Goal: Check status: Check status

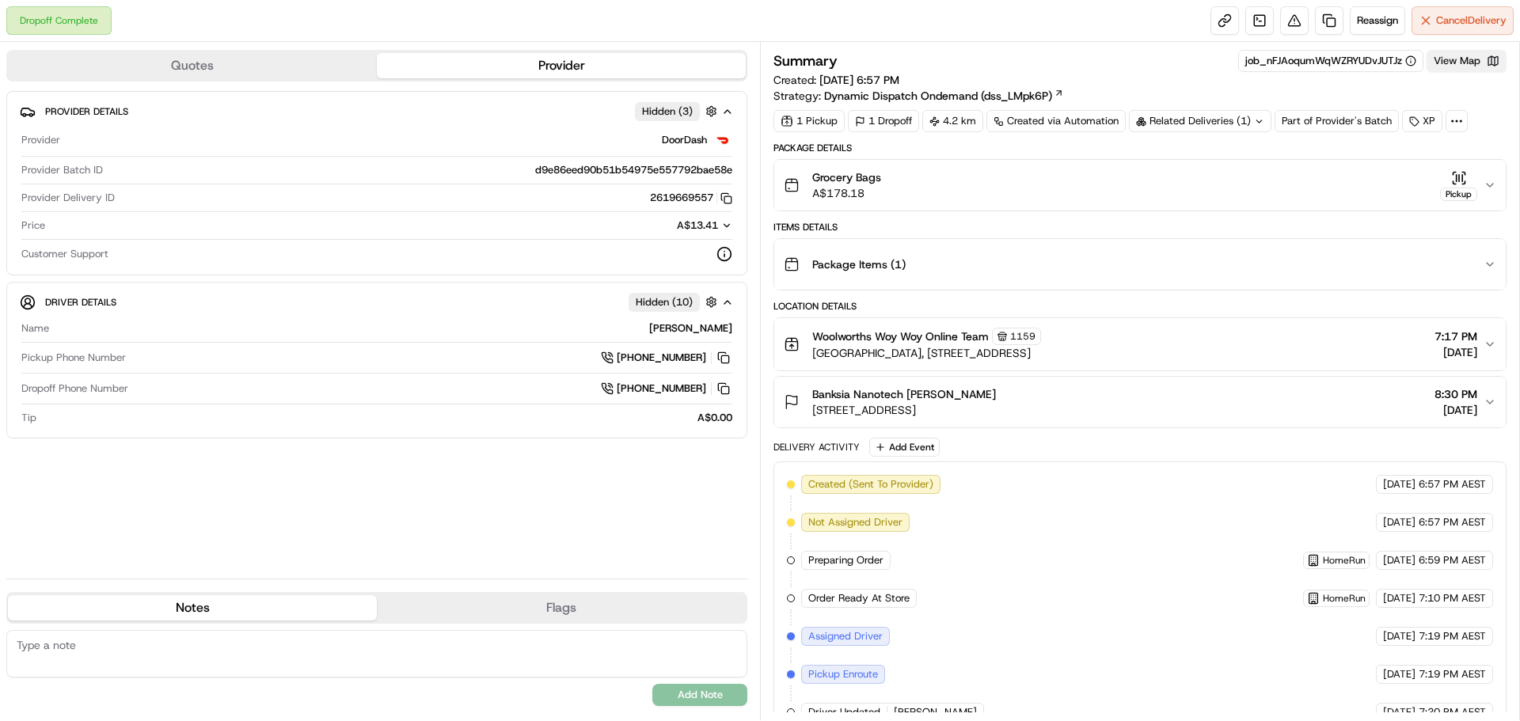
click at [1448, 61] on button "View Map" at bounding box center [1467, 61] width 80 height 22
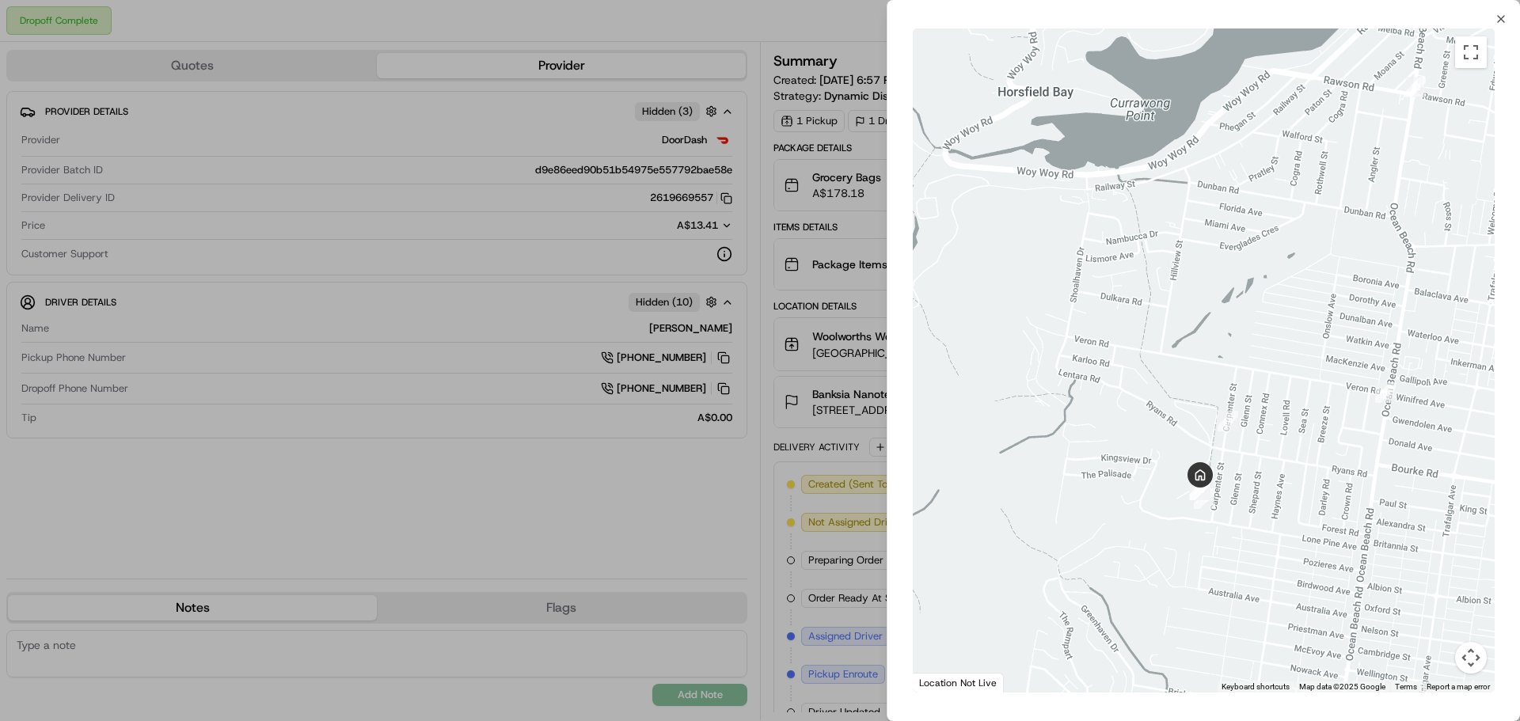
drag, startPoint x: 1272, startPoint y: 251, endPoint x: 1477, endPoint y: 134, distance: 235.5
click at [1477, 134] on div at bounding box center [1204, 361] width 582 height 664
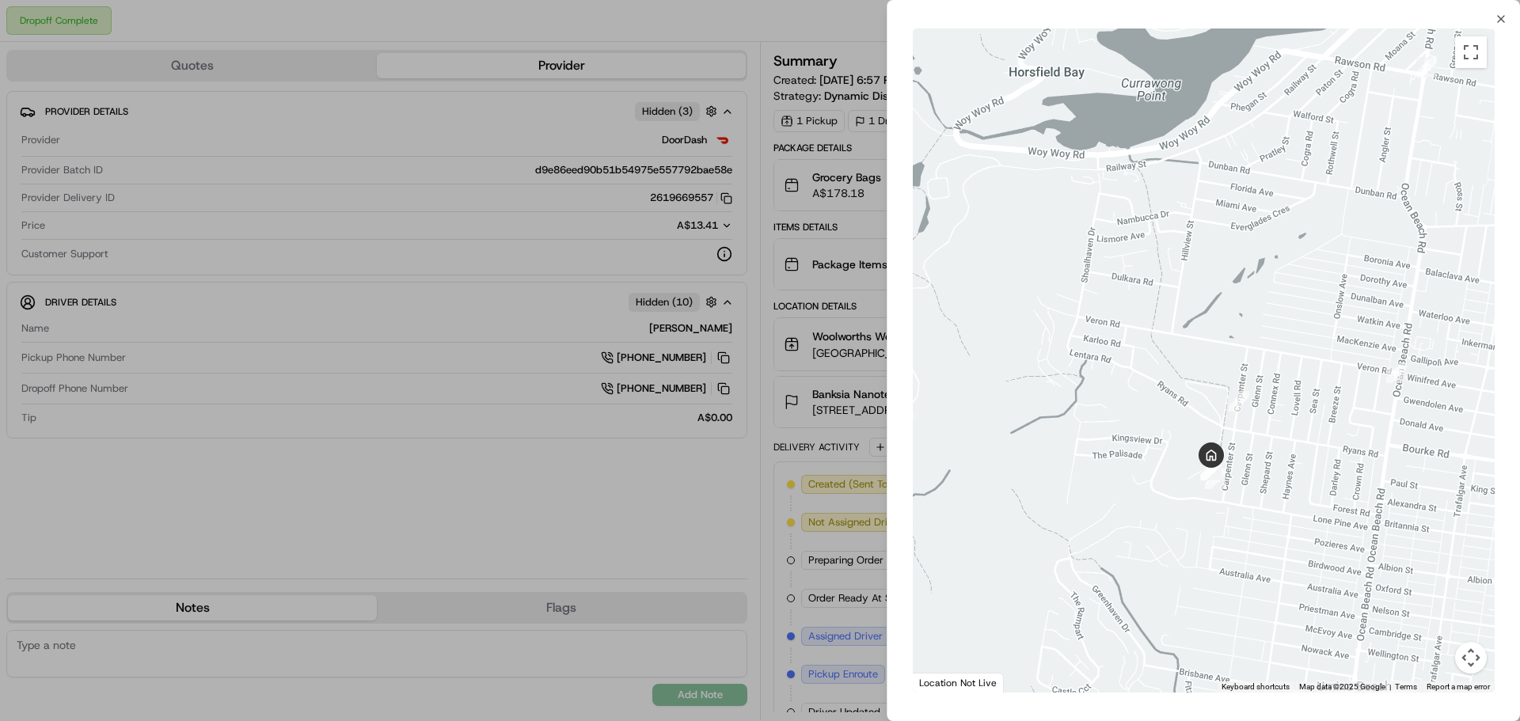
drag, startPoint x: 1205, startPoint y: 531, endPoint x: 1212, endPoint y: 409, distance: 122.1
click at [1212, 409] on div at bounding box center [1204, 361] width 582 height 664
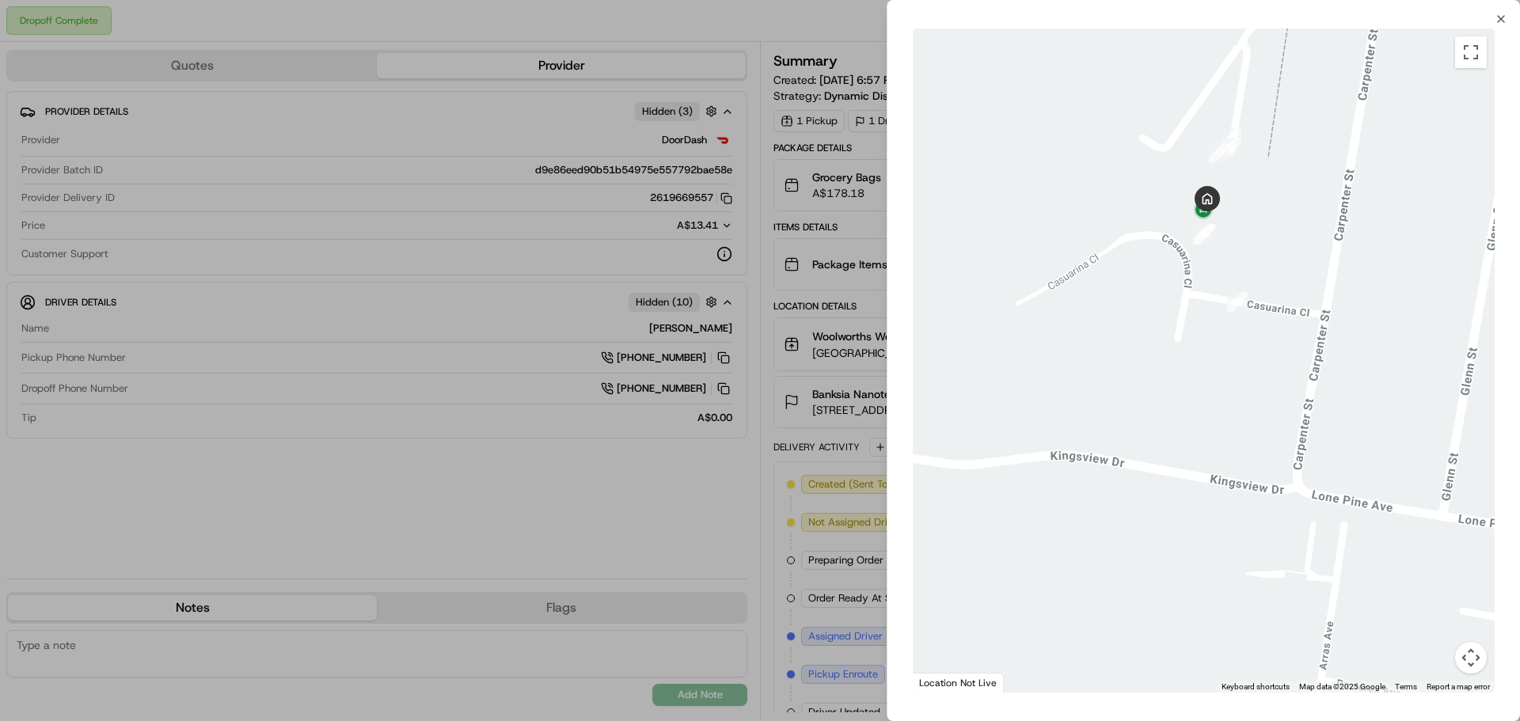
drag, startPoint x: 1079, startPoint y: 263, endPoint x: 1325, endPoint y: 294, distance: 247.4
click at [1325, 294] on div at bounding box center [1204, 361] width 582 height 664
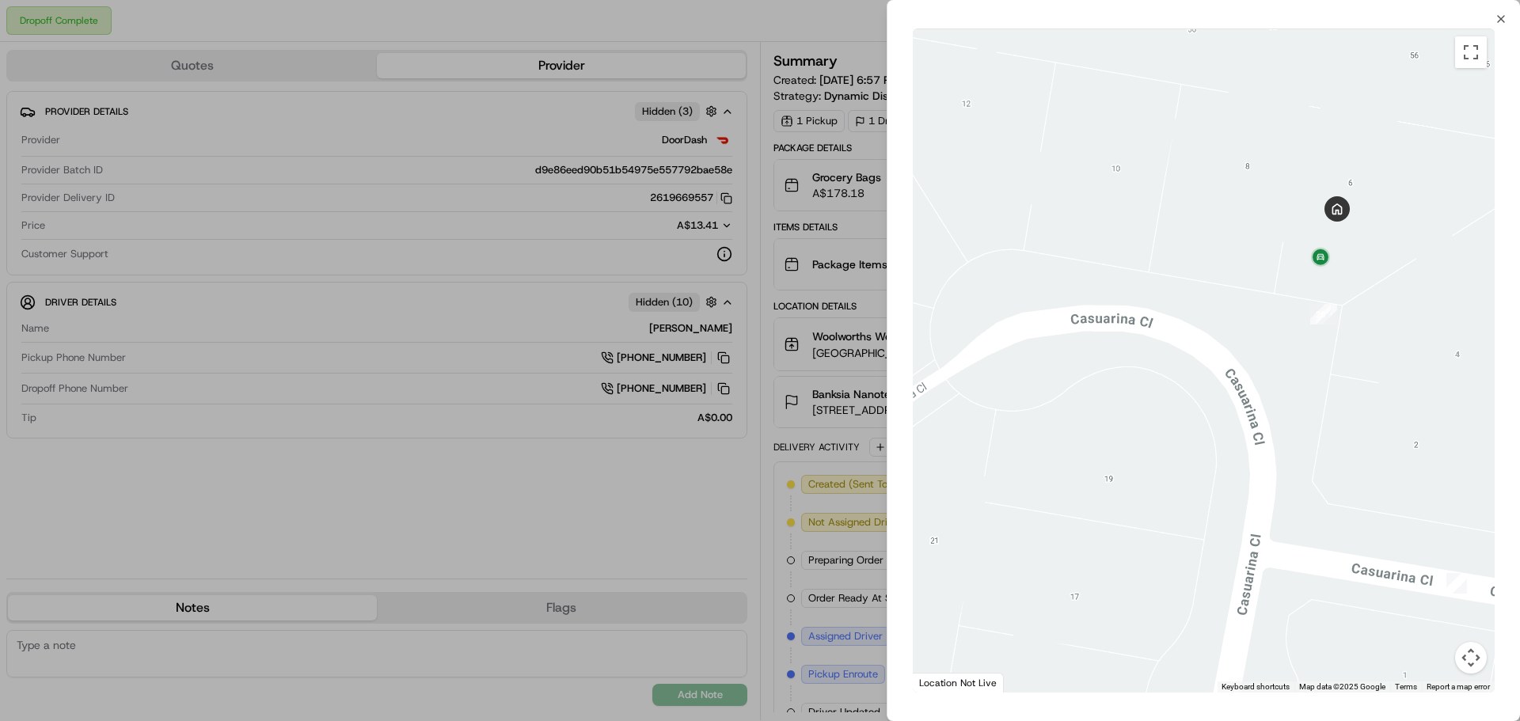
drag, startPoint x: 1142, startPoint y: 259, endPoint x: 1425, endPoint y: 537, distance: 397.0
click at [1425, 537] on div at bounding box center [1204, 361] width 582 height 664
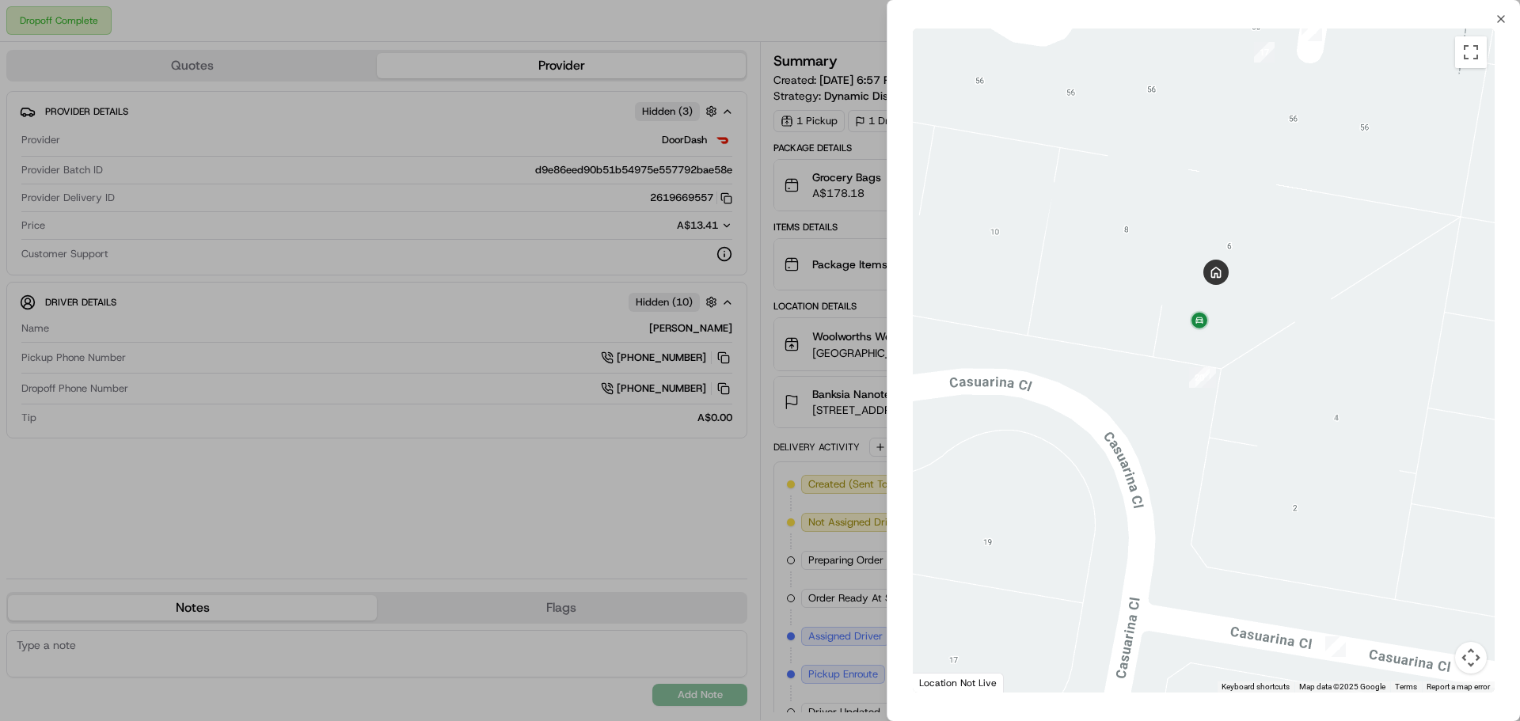
drag, startPoint x: 1219, startPoint y: 340, endPoint x: 1174, endPoint y: 450, distance: 118.2
click at [1174, 450] on div at bounding box center [1204, 361] width 582 height 664
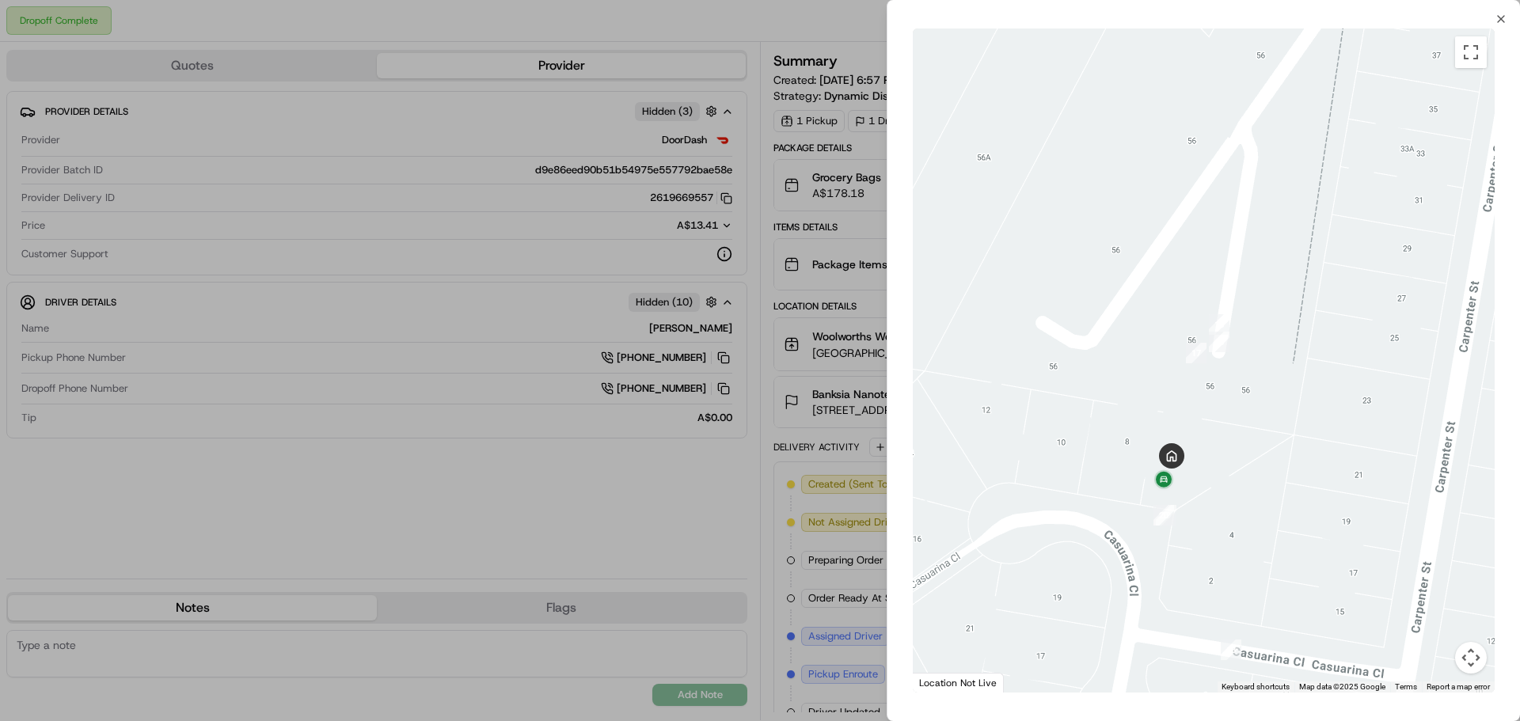
drag, startPoint x: 1221, startPoint y: 264, endPoint x: 1204, endPoint y: 397, distance: 134.8
click at [1204, 397] on div at bounding box center [1204, 361] width 582 height 664
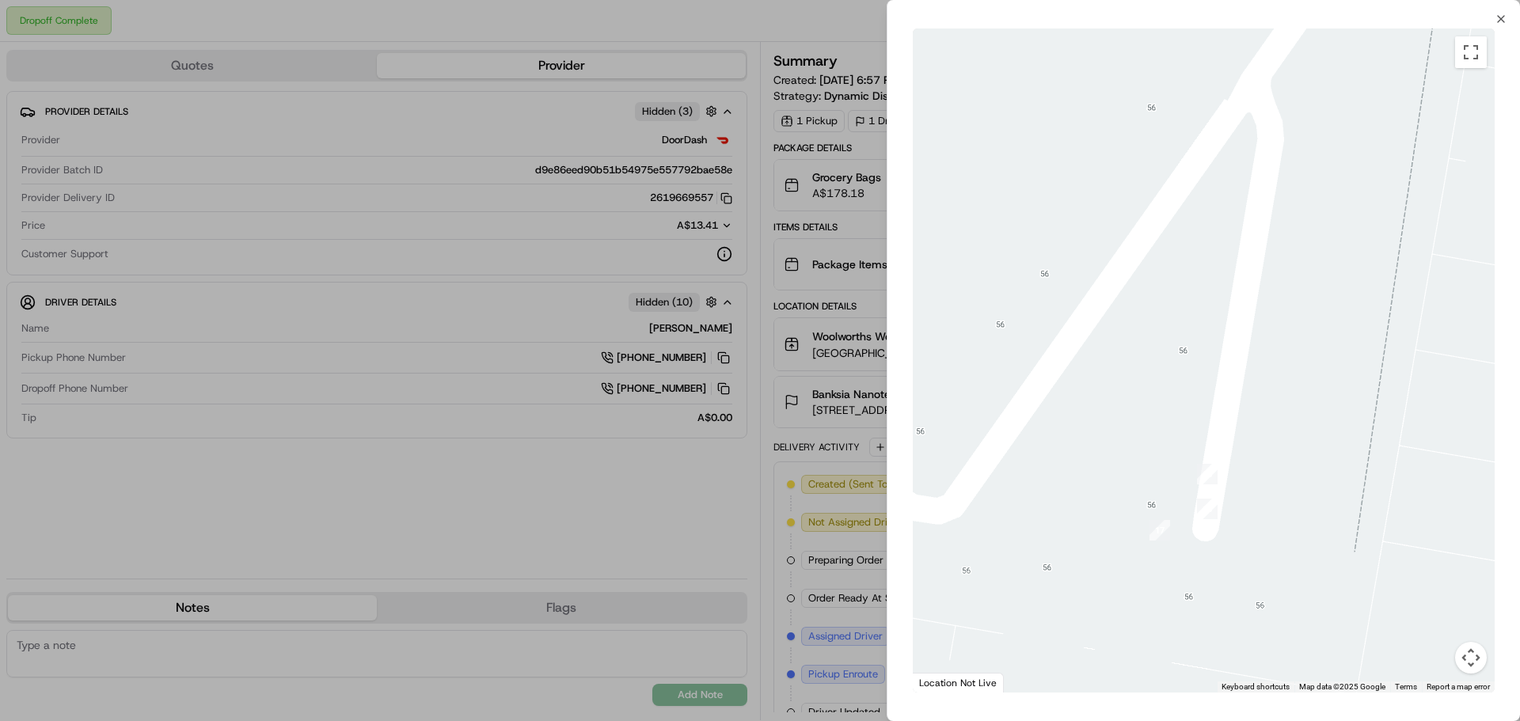
drag, startPoint x: 1273, startPoint y: 164, endPoint x: 1261, endPoint y: 438, distance: 274.2
click at [1261, 438] on div at bounding box center [1204, 361] width 582 height 664
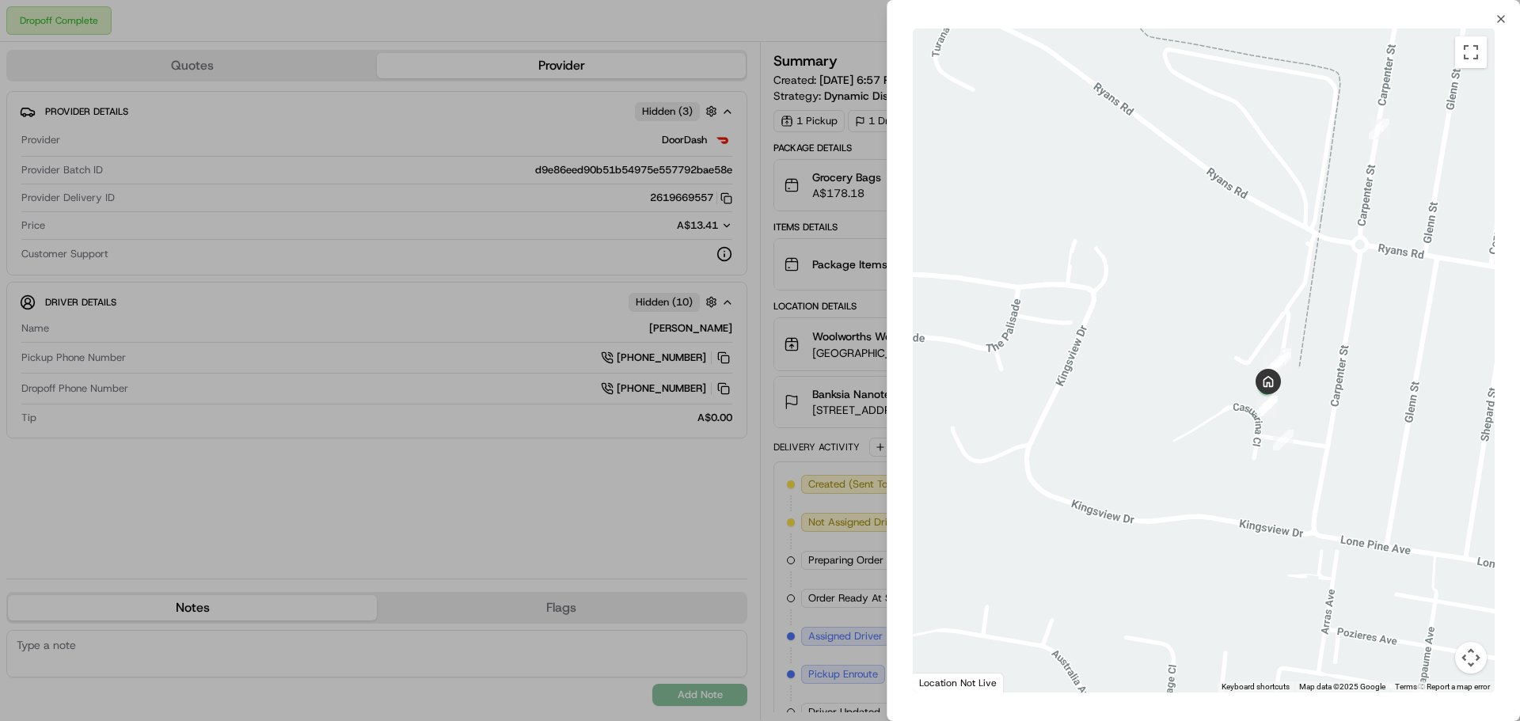
drag, startPoint x: 1257, startPoint y: 503, endPoint x: 1283, endPoint y: 413, distance: 93.2
click at [1283, 413] on div at bounding box center [1204, 361] width 582 height 664
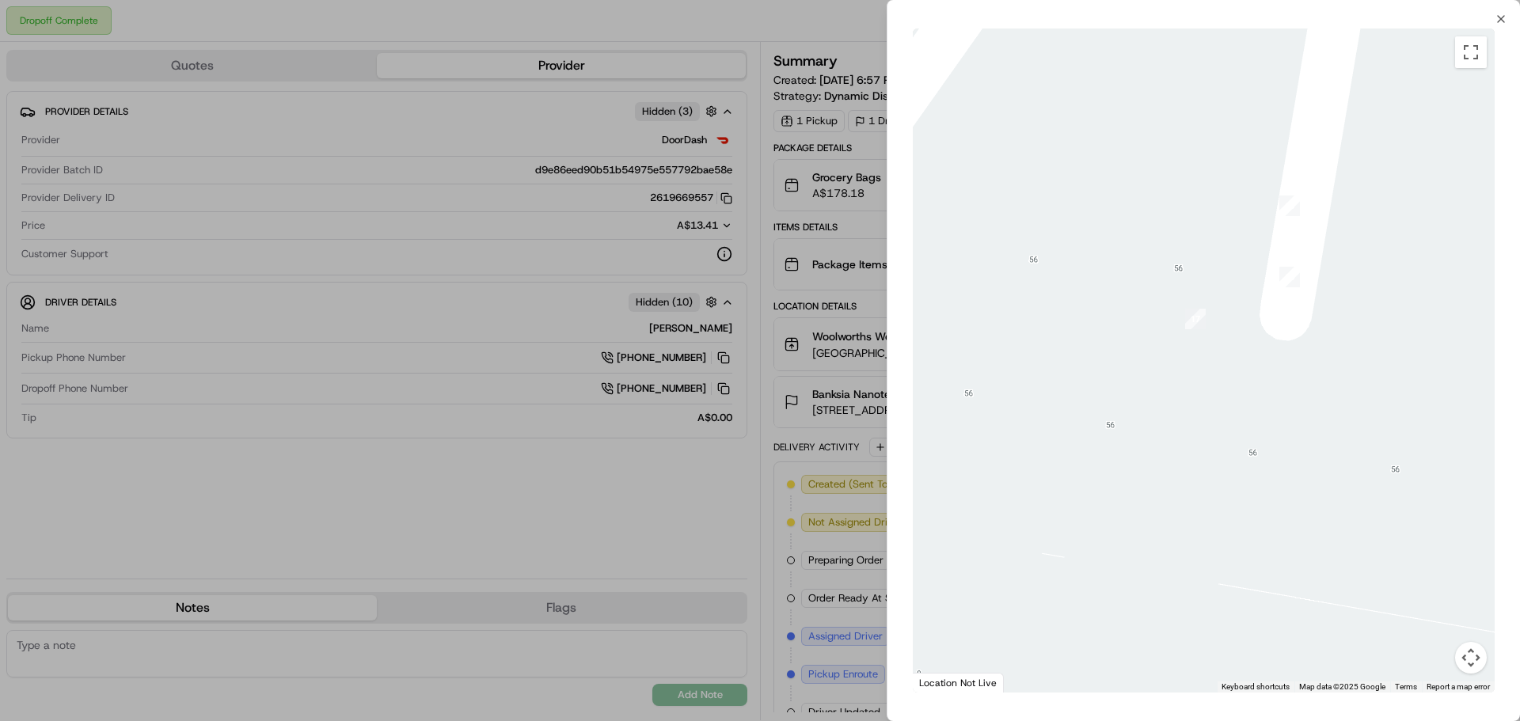
drag, startPoint x: 1312, startPoint y: 166, endPoint x: 1275, endPoint y: 401, distance: 237.3
click at [1275, 401] on div at bounding box center [1204, 361] width 582 height 664
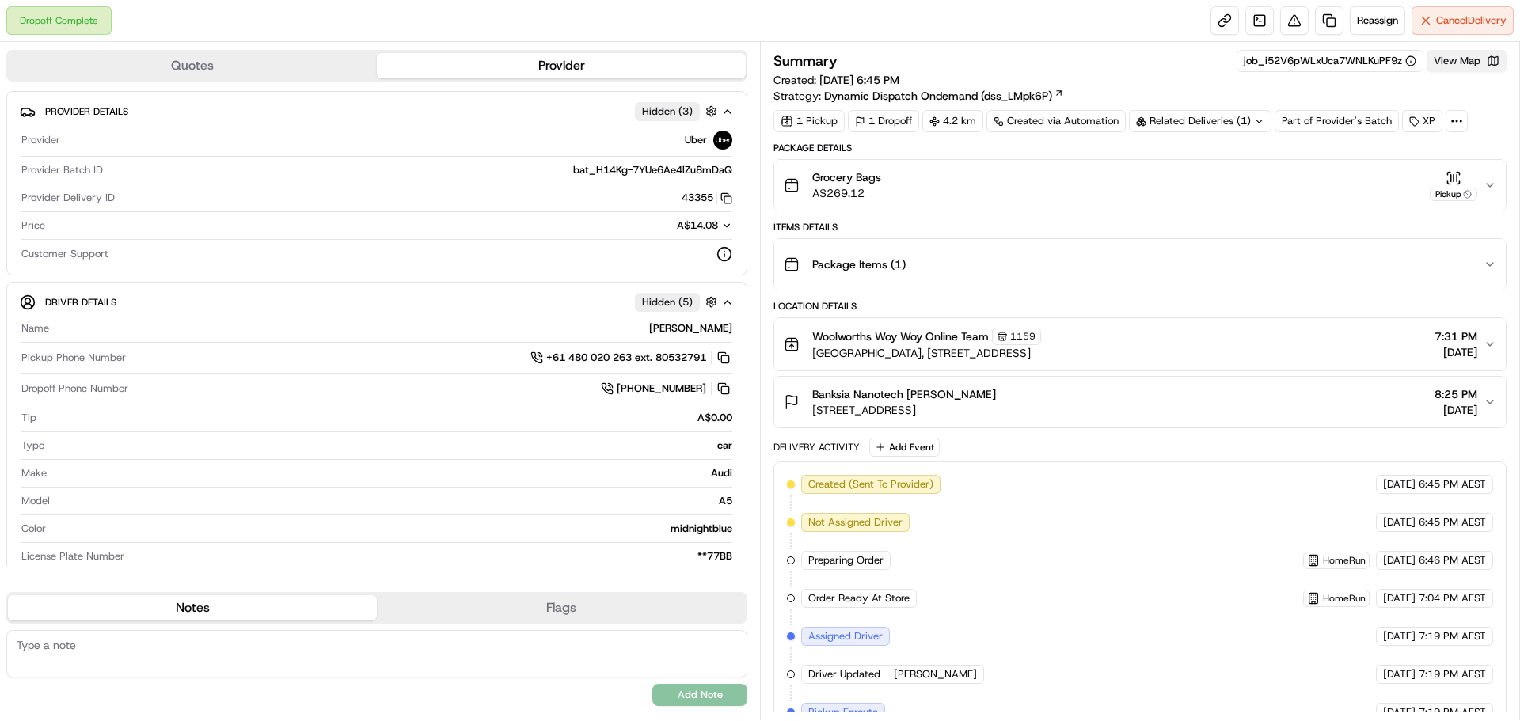
click at [1439, 67] on button "View Map" at bounding box center [1467, 61] width 80 height 22
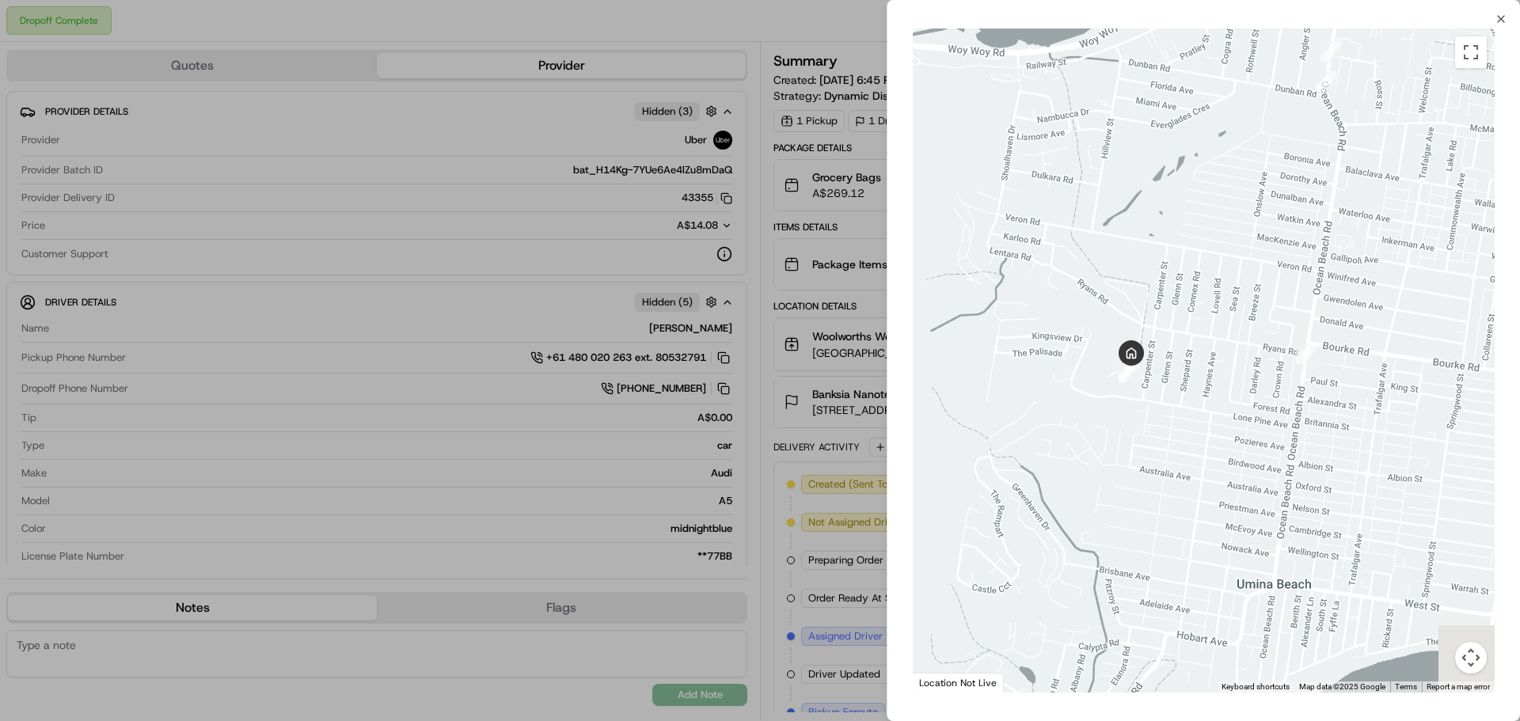
drag, startPoint x: 1138, startPoint y: 500, endPoint x: 1208, endPoint y: 241, distance: 267.6
click at [1217, 234] on div at bounding box center [1204, 361] width 582 height 664
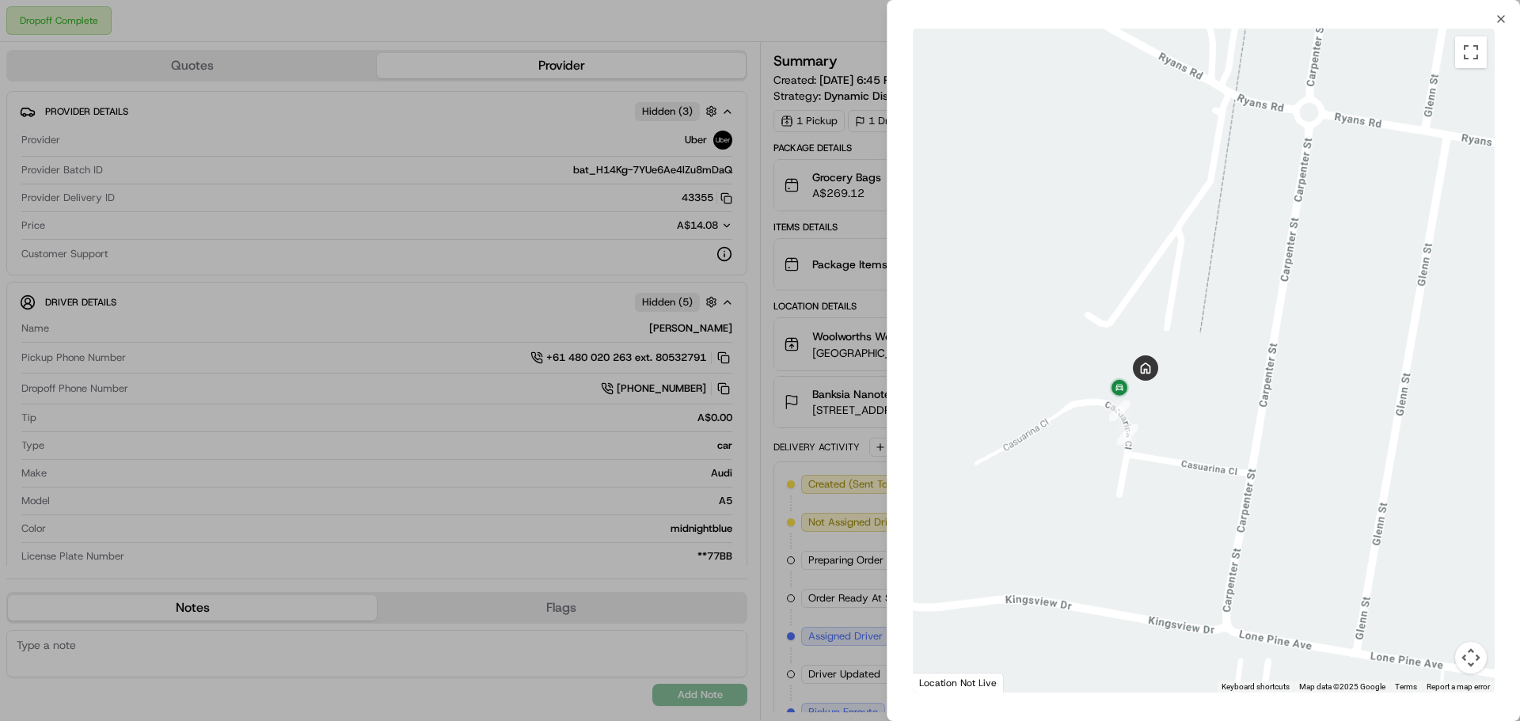
drag, startPoint x: 1120, startPoint y: 400, endPoint x: 1264, endPoint y: 256, distance: 204.4
click at [1329, 172] on div at bounding box center [1204, 361] width 582 height 664
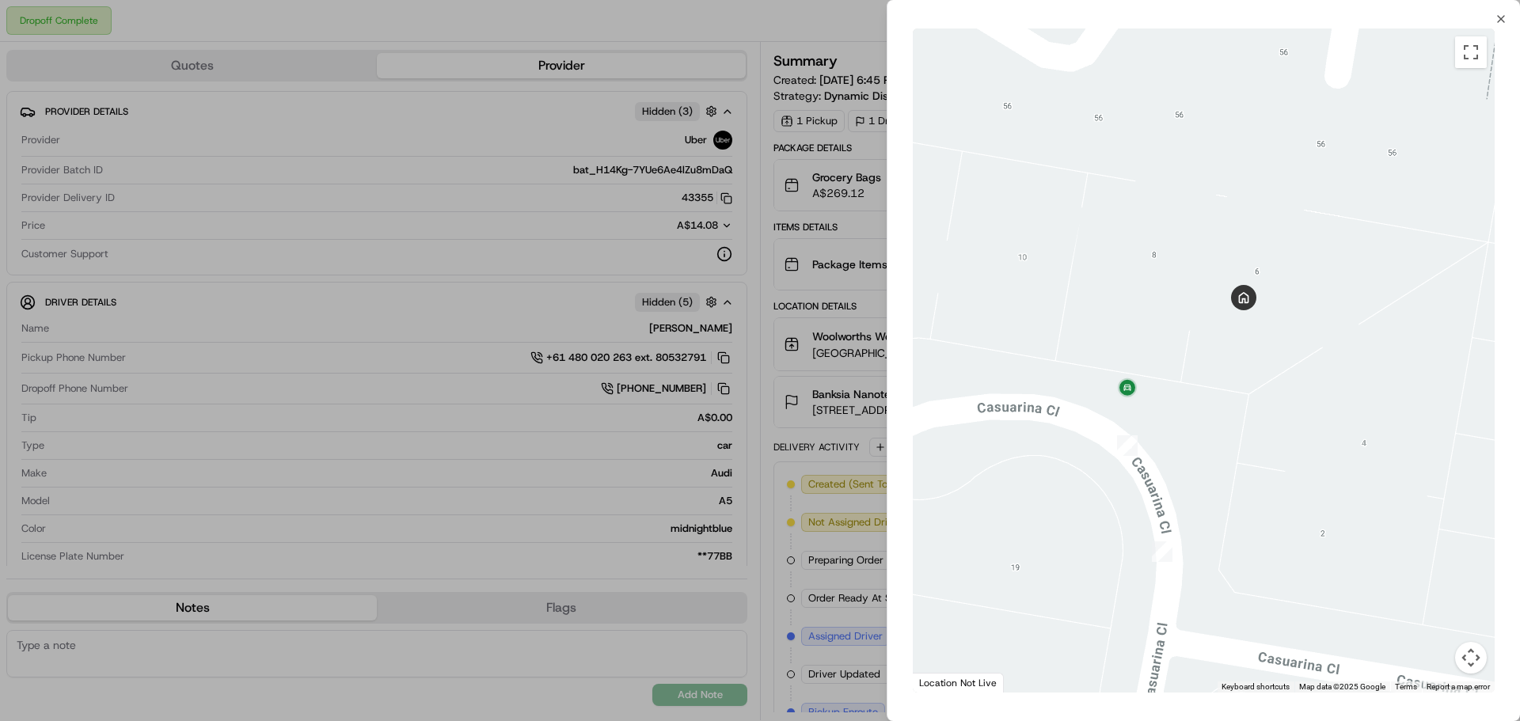
drag, startPoint x: 1171, startPoint y: 321, endPoint x: 1355, endPoint y: 147, distance: 252.6
click at [1355, 147] on div at bounding box center [1204, 361] width 582 height 664
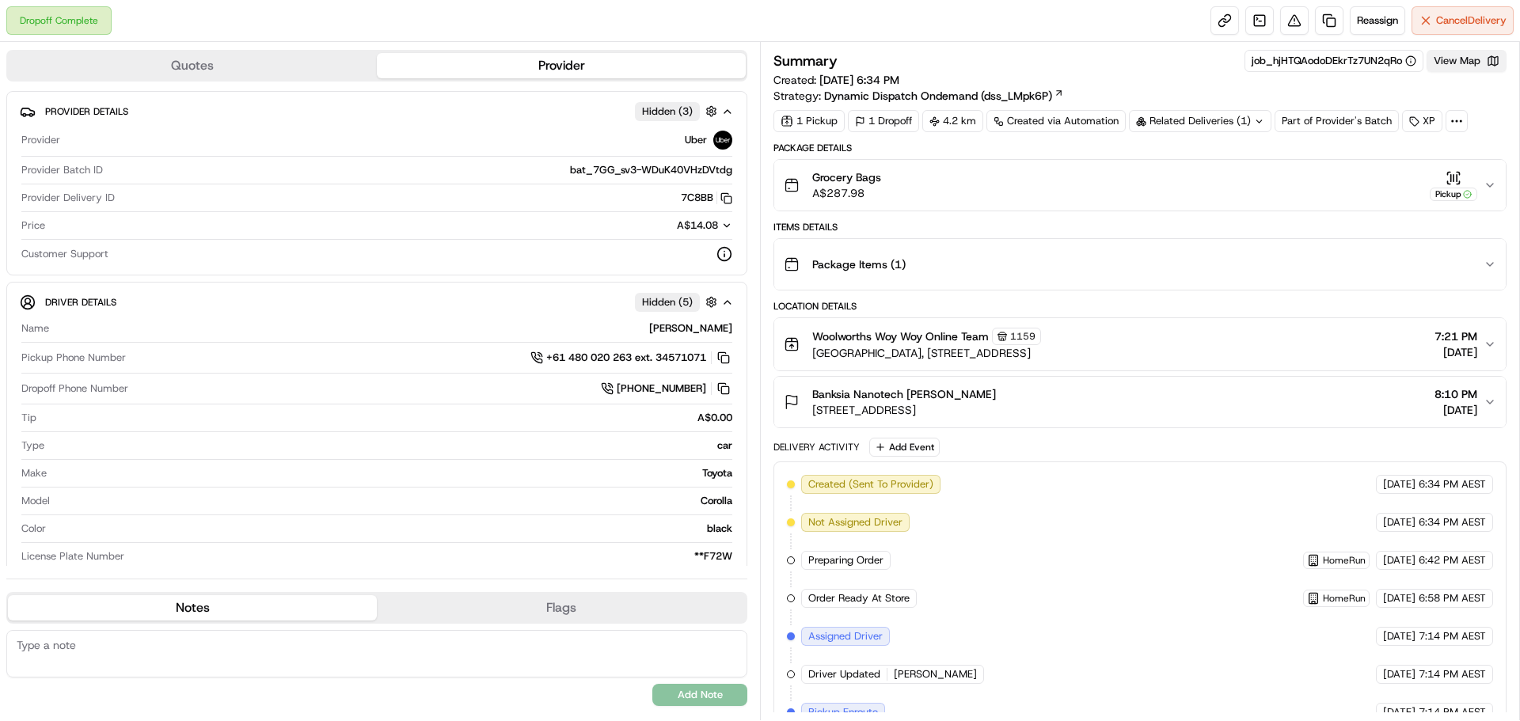
click at [1451, 66] on button "View Map" at bounding box center [1467, 61] width 80 height 22
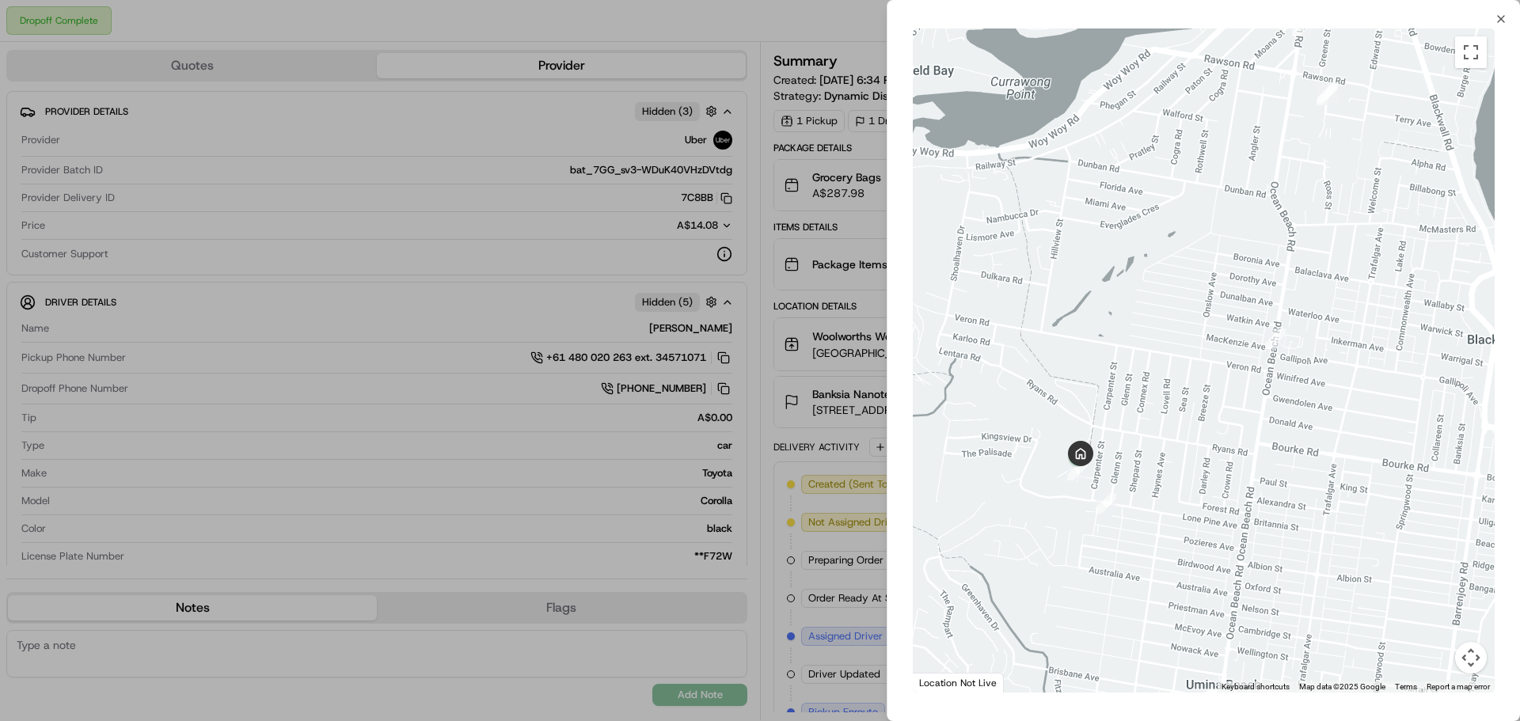
drag, startPoint x: 1115, startPoint y: 469, endPoint x: 1220, endPoint y: 139, distance: 345.8
click at [1220, 139] on div at bounding box center [1204, 361] width 582 height 664
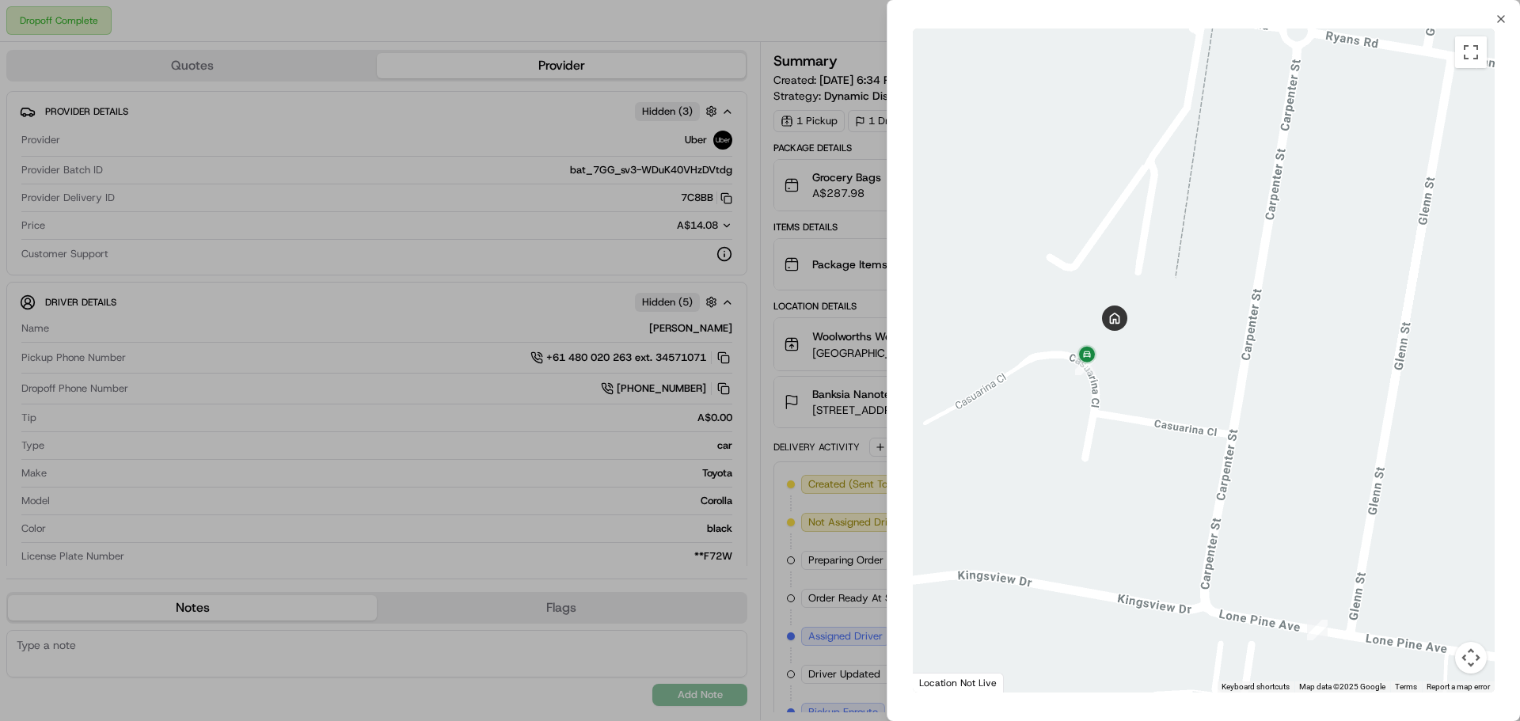
drag, startPoint x: 1059, startPoint y: 367, endPoint x: 1175, endPoint y: 315, distance: 126.5
click at [1175, 315] on div at bounding box center [1204, 361] width 582 height 664
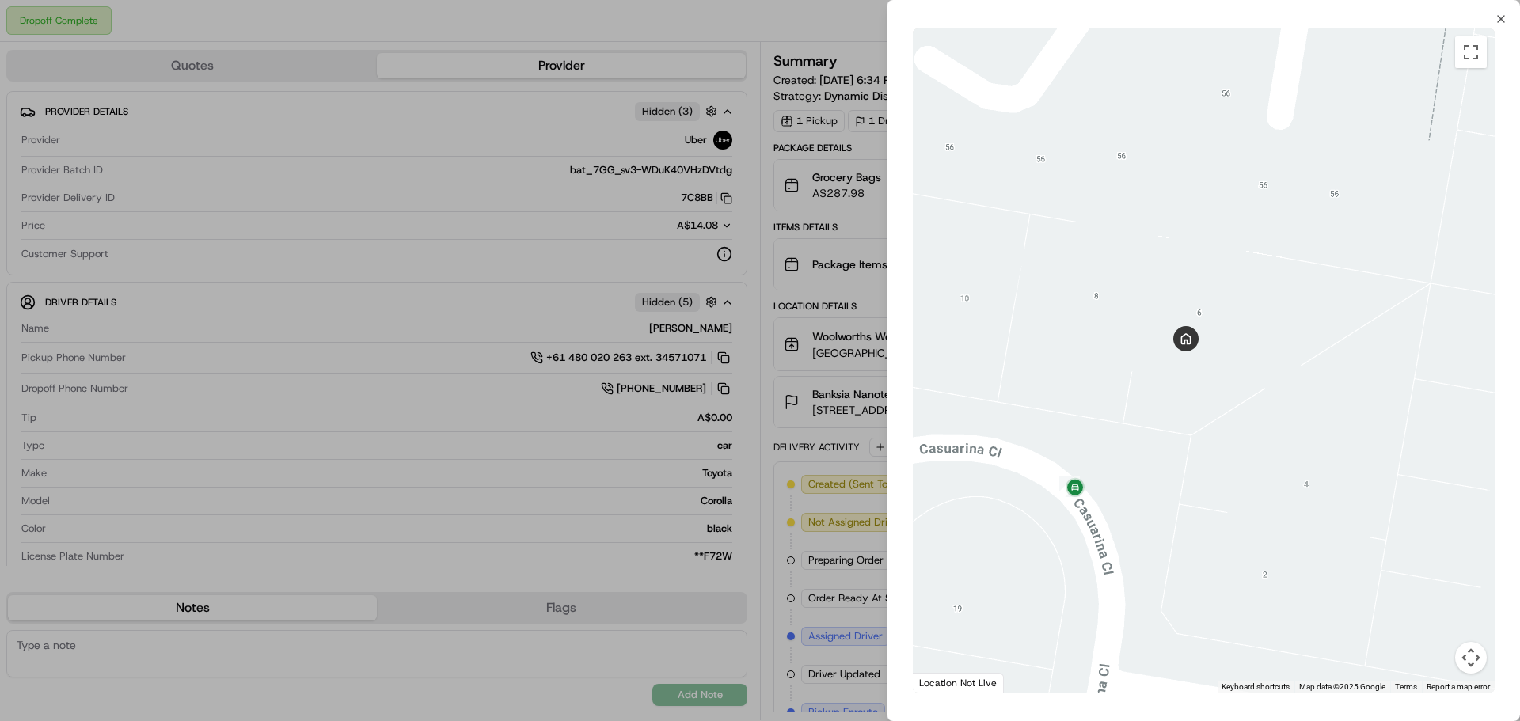
drag, startPoint x: 1128, startPoint y: 308, endPoint x: 1281, endPoint y: 291, distance: 153.8
click at [1281, 291] on div at bounding box center [1204, 361] width 582 height 664
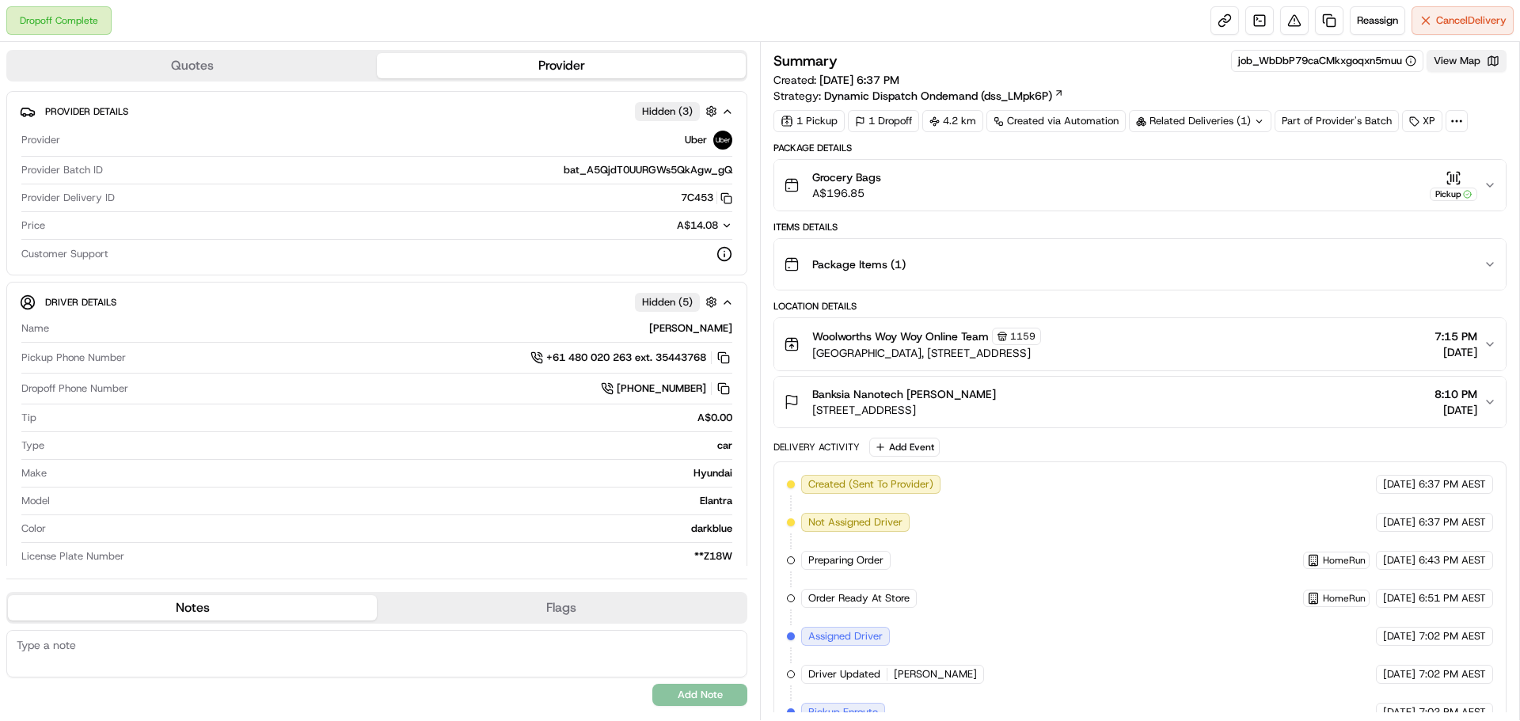
click at [1458, 67] on button "View Map" at bounding box center [1467, 61] width 80 height 22
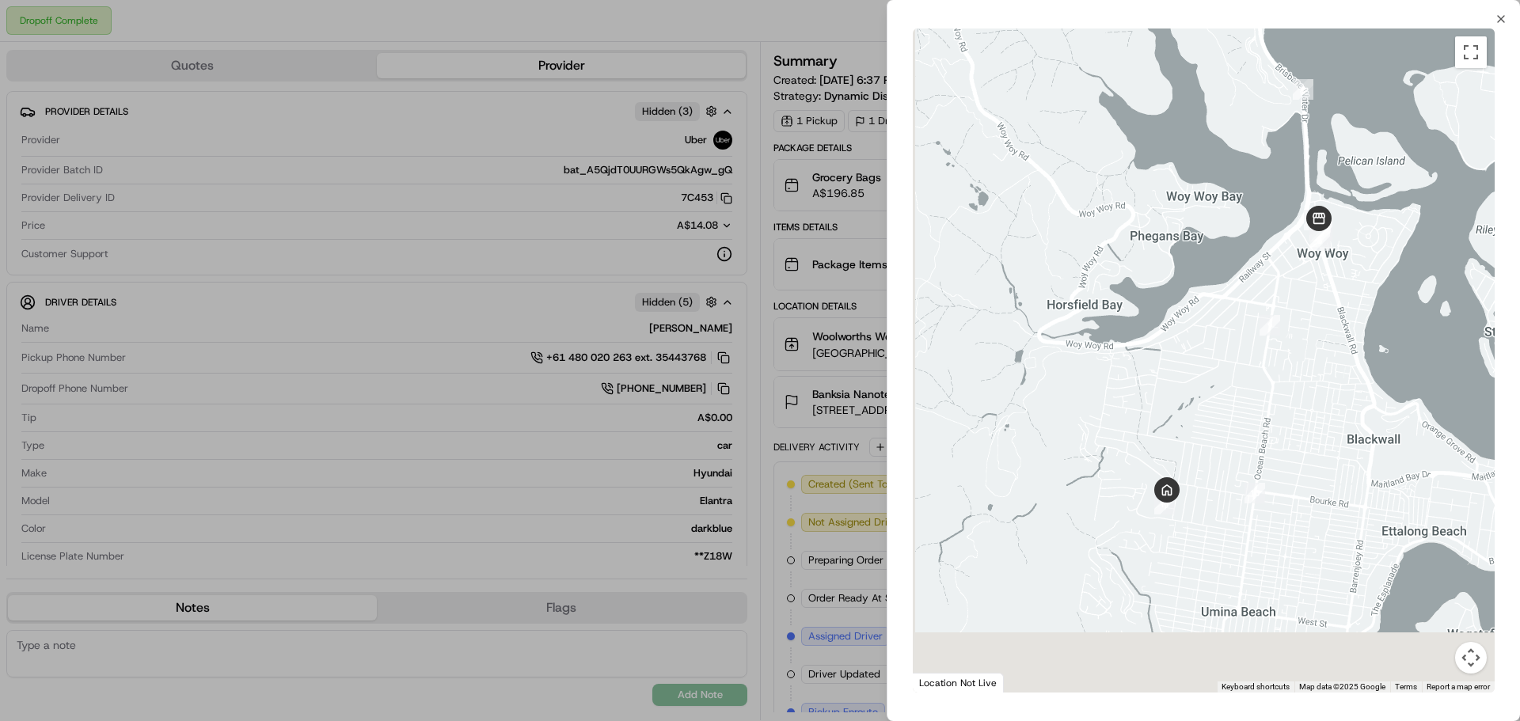
drag, startPoint x: 1169, startPoint y: 538, endPoint x: 1226, endPoint y: 351, distance: 195.1
click at [1226, 352] on div at bounding box center [1204, 361] width 582 height 664
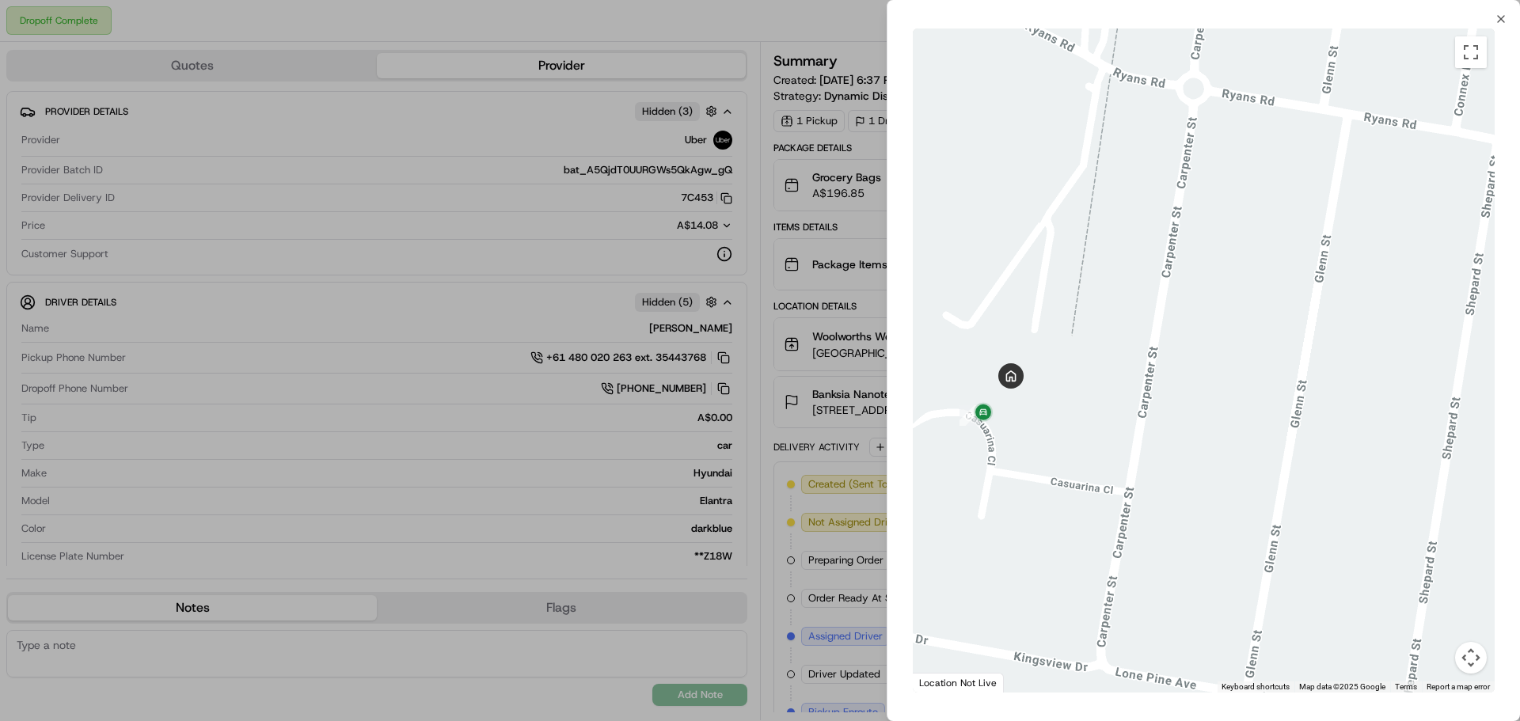
drag, startPoint x: 1044, startPoint y: 408, endPoint x: 1179, endPoint y: 382, distance: 137.1
click at [1193, 379] on div at bounding box center [1204, 361] width 582 height 664
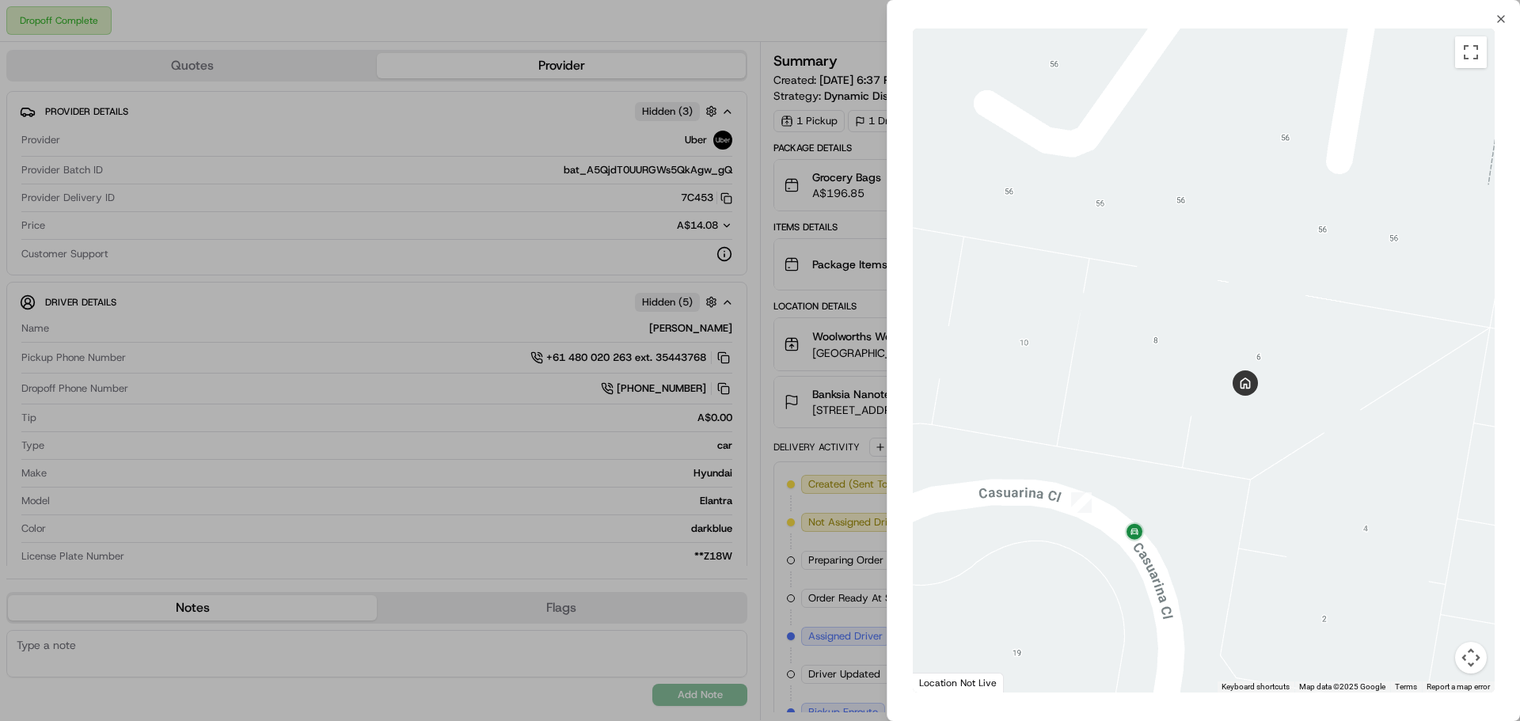
drag, startPoint x: 1124, startPoint y: 380, endPoint x: 1221, endPoint y: 458, distance: 123.9
click at [1221, 458] on div at bounding box center [1204, 361] width 582 height 664
